Goal: Navigation & Orientation: Find specific page/section

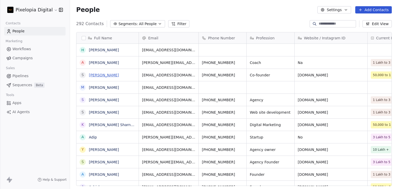
scroll to position [4, 4]
click at [26, 52] on link "Workflows" at bounding box center [34, 49] width 61 height 9
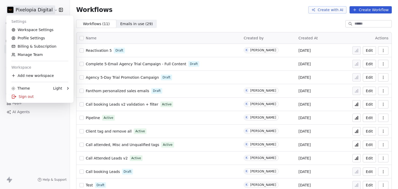
click at [30, 9] on html "Pixelopia Digital Contacts People Marketing Workflows Campaigns Sales Pipelines…" at bounding box center [199, 94] width 398 height 189
click at [30, 96] on div "Sign out" at bounding box center [39, 96] width 63 height 8
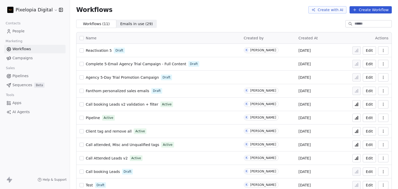
click at [99, 50] on span "Reactivation 5" at bounding box center [99, 50] width 26 height 4
